Goal: Task Accomplishment & Management: Manage account settings

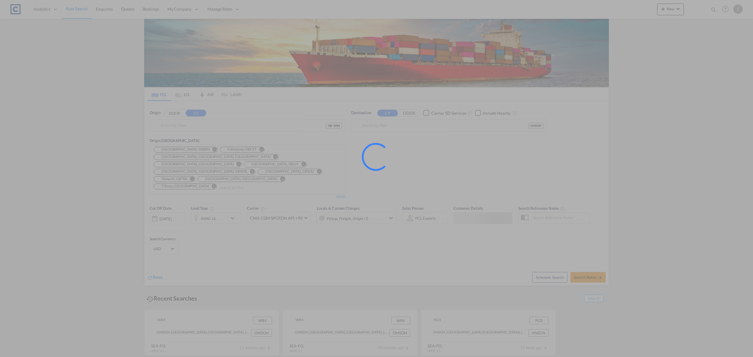
type input "GB-WR4, [GEOGRAPHIC_DATA]"
type input "Sohar, OMSOH"
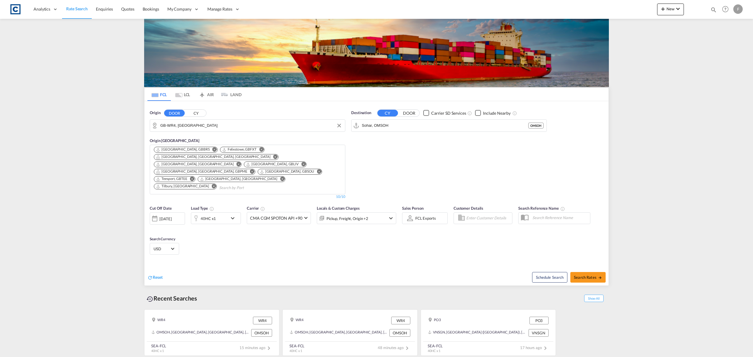
click at [178, 125] on input "GB-WR4, [GEOGRAPHIC_DATA]" at bounding box center [251, 125] width 182 height 9
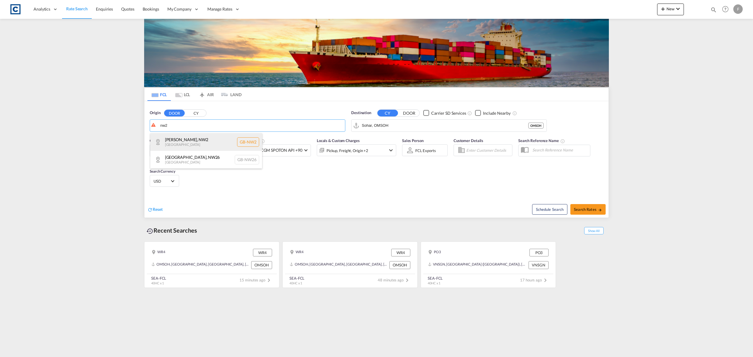
click at [197, 142] on div "[PERSON_NAME] , NW2 [GEOGRAPHIC_DATA] [GEOGRAPHIC_DATA]-NW2" at bounding box center [206, 142] width 112 height 18
type input "GB-NW2, [PERSON_NAME]"
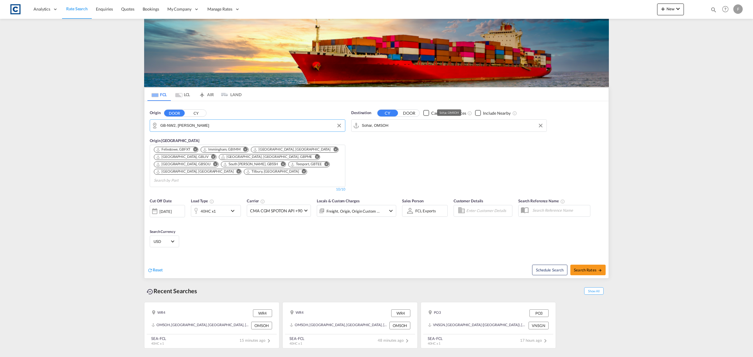
click at [383, 127] on input "Sohar, OMSOH" at bounding box center [453, 125] width 182 height 9
click at [386, 139] on div "Palemban g, [GEOGRAPHIC_DATA] [GEOGRAPHIC_DATA] IDPLM" at bounding box center [408, 143] width 112 height 21
type input "[GEOGRAPHIC_DATA], [GEOGRAPHIC_DATA], IDPLM"
click at [165, 239] on span "USD" at bounding box center [162, 241] width 16 height 5
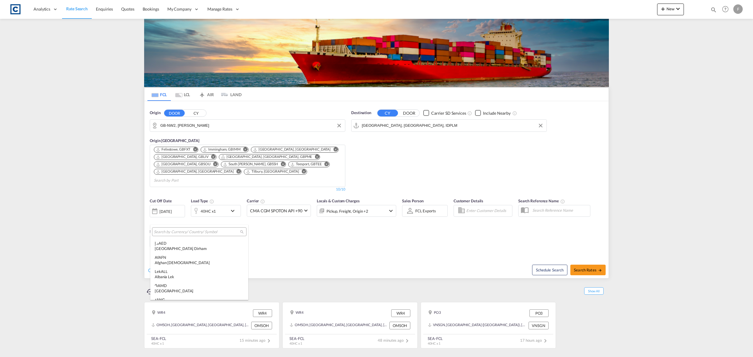
scroll to position [2032, 0]
click at [182, 233] on input "search" at bounding box center [197, 232] width 86 height 5
type input "gbp"
click at [178, 248] on div "United Kingdom Pound" at bounding box center [194, 248] width 79 height 5
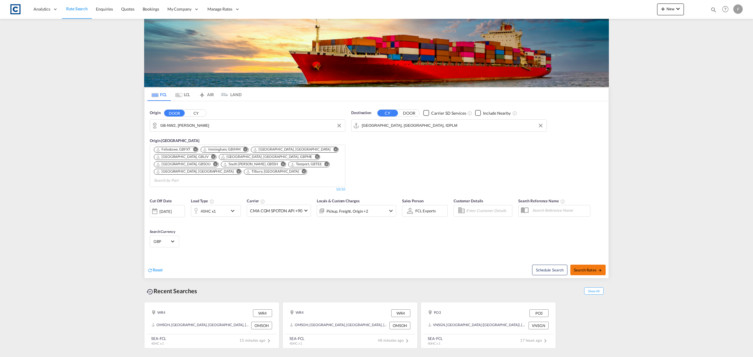
click at [590, 265] on button "Search Rates" at bounding box center [588, 270] width 35 height 11
type input "NW2 to IDPLM / [DATE]"
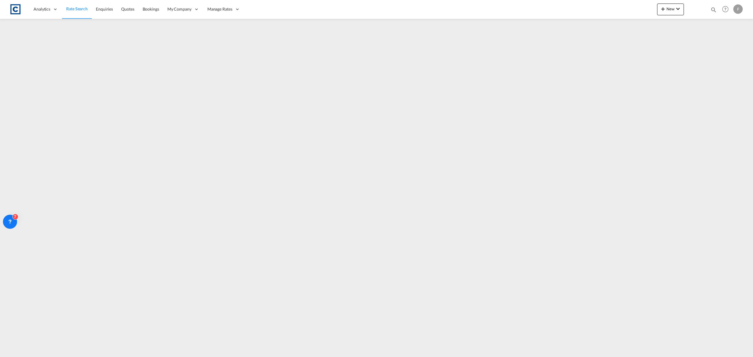
click at [713, 8] on md-icon "icon-magnify" at bounding box center [714, 9] width 6 height 6
click at [623, 8] on select "Bookings Quotes Enquiries" at bounding box center [620, 9] width 28 height 11
select select "Quotes"
click at [606, 4] on select "Bookings Quotes Enquiries" at bounding box center [620, 9] width 28 height 11
drag, startPoint x: 663, startPoint y: 11, endPoint x: 681, endPoint y: 8, distance: 18.1
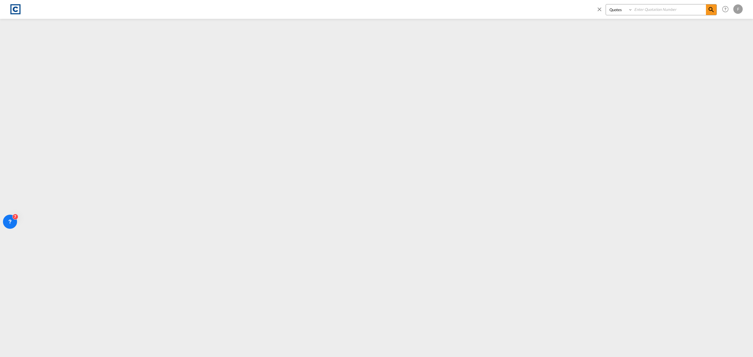
click at [663, 11] on input at bounding box center [669, 9] width 73 height 10
paste input "CAD000009758"
type input "CAD000009758"
click at [707, 10] on span at bounding box center [711, 9] width 11 height 11
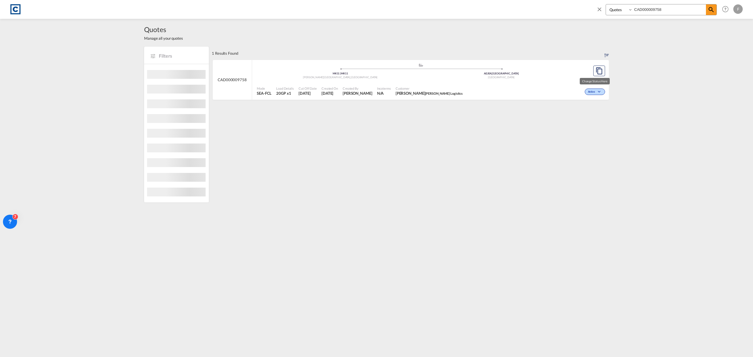
click at [590, 91] on span "Active" at bounding box center [592, 92] width 9 height 4
click at [586, 118] on span "Won" at bounding box center [586, 117] width 15 height 6
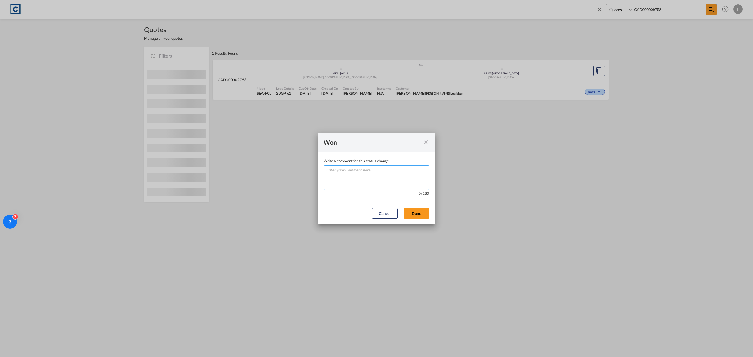
click at [379, 177] on textarea "Write a comment ..." at bounding box center [377, 177] width 106 height 25
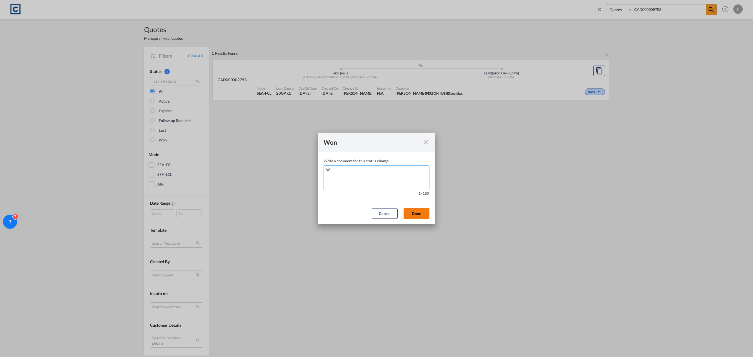
type textarea "W"
click at [417, 214] on button "Done" at bounding box center [417, 213] width 26 height 11
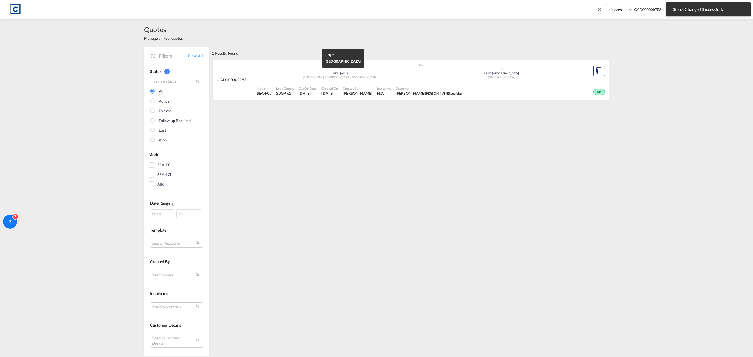
click at [397, 74] on div "MK11 | MK11" at bounding box center [340, 74] width 161 height 4
